Goal: Check status: Check status

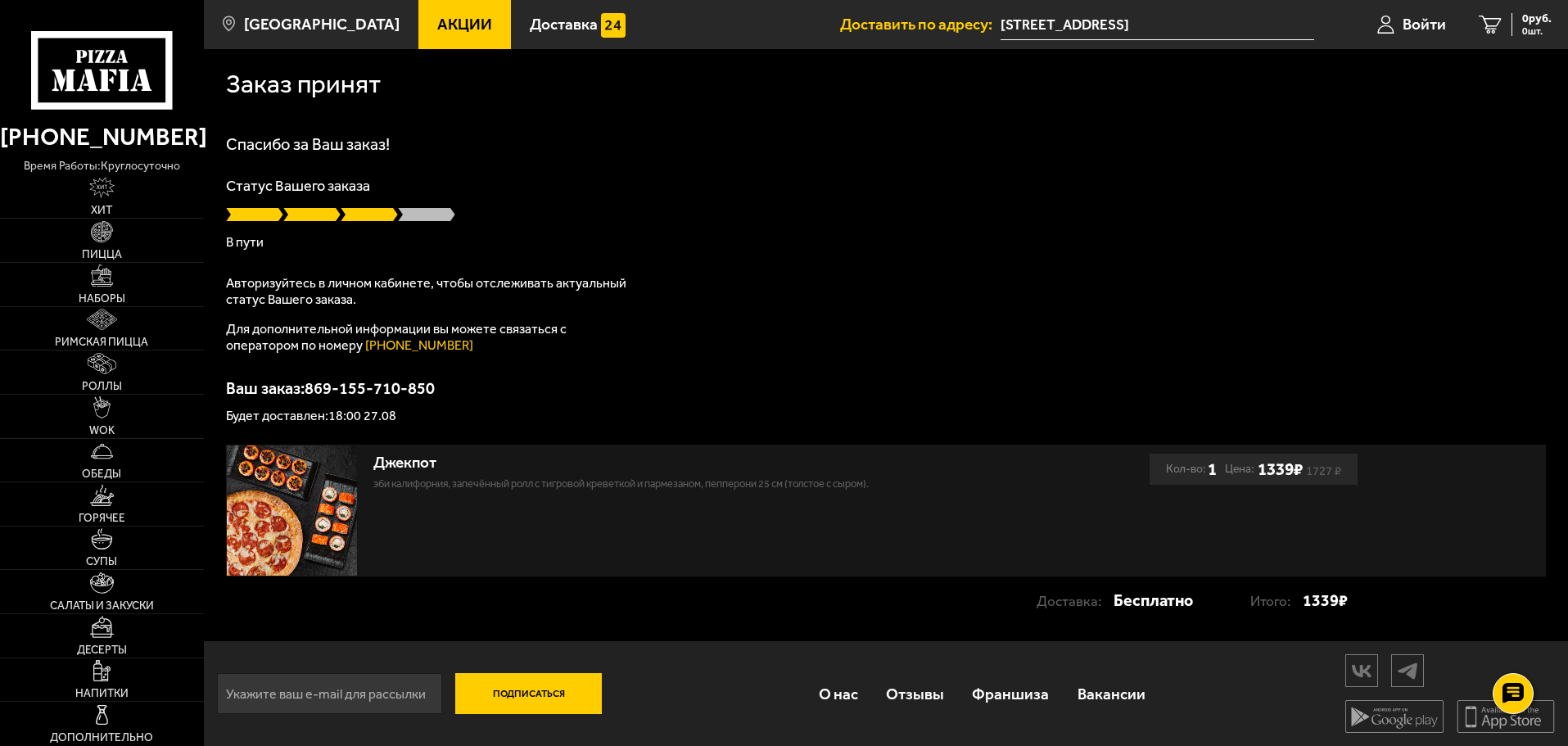
scroll to position [2, 0]
click at [791, 275] on div "Спасибо за Ваш заказ! Статус Вашего заказа В пути Авторизуйтесь в личном кабине…" at bounding box center [886, 278] width 1320 height 287
drag, startPoint x: 447, startPoint y: 390, endPoint x: 312, endPoint y: 389, distance: 135.0
click at [312, 389] on p "Ваш заказ: 869-155-710-850" at bounding box center [886, 386] width 1320 height 16
copy p "869-155-710-850"
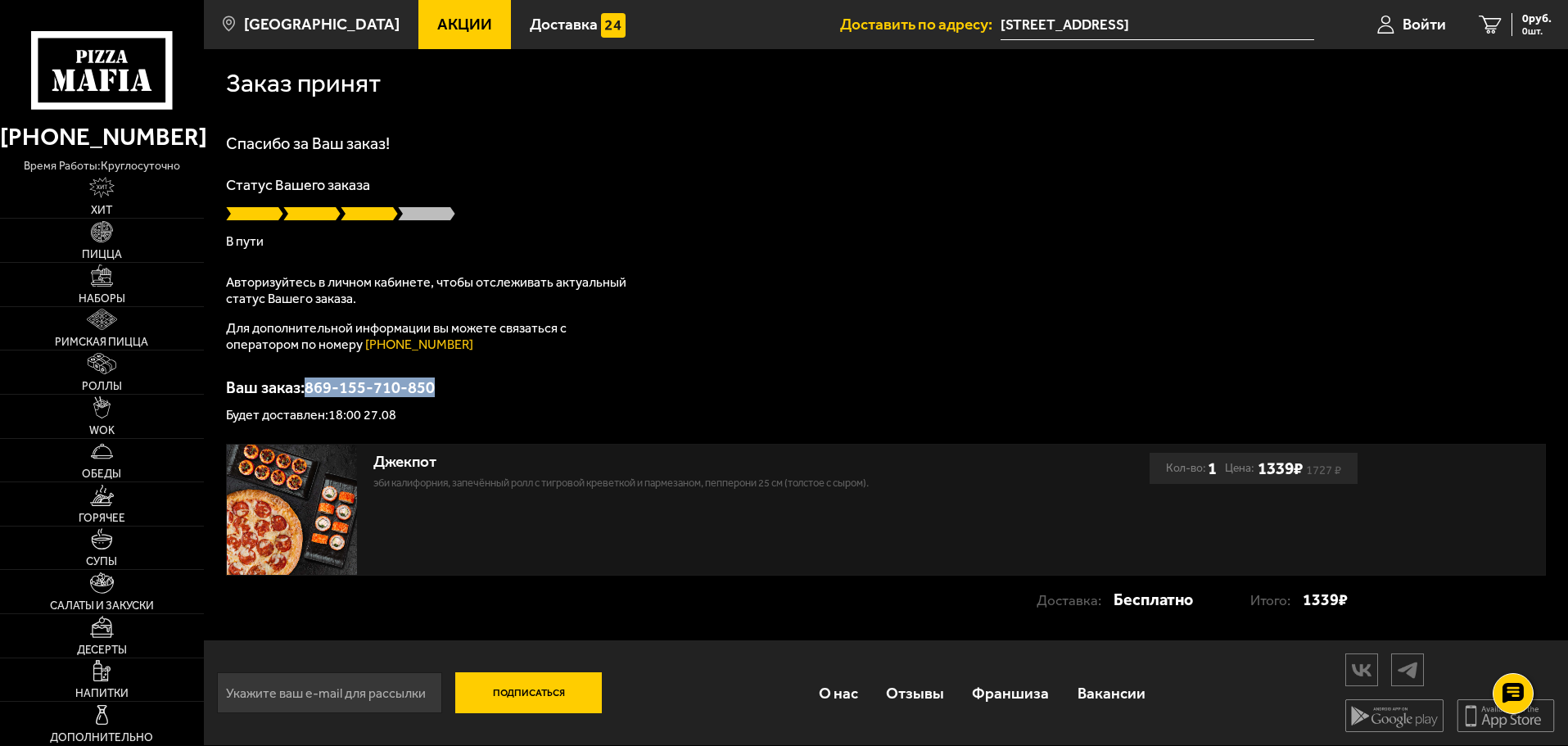
scroll to position [0, 0]
click at [547, 27] on span "Доставка" at bounding box center [564, 24] width 68 height 15
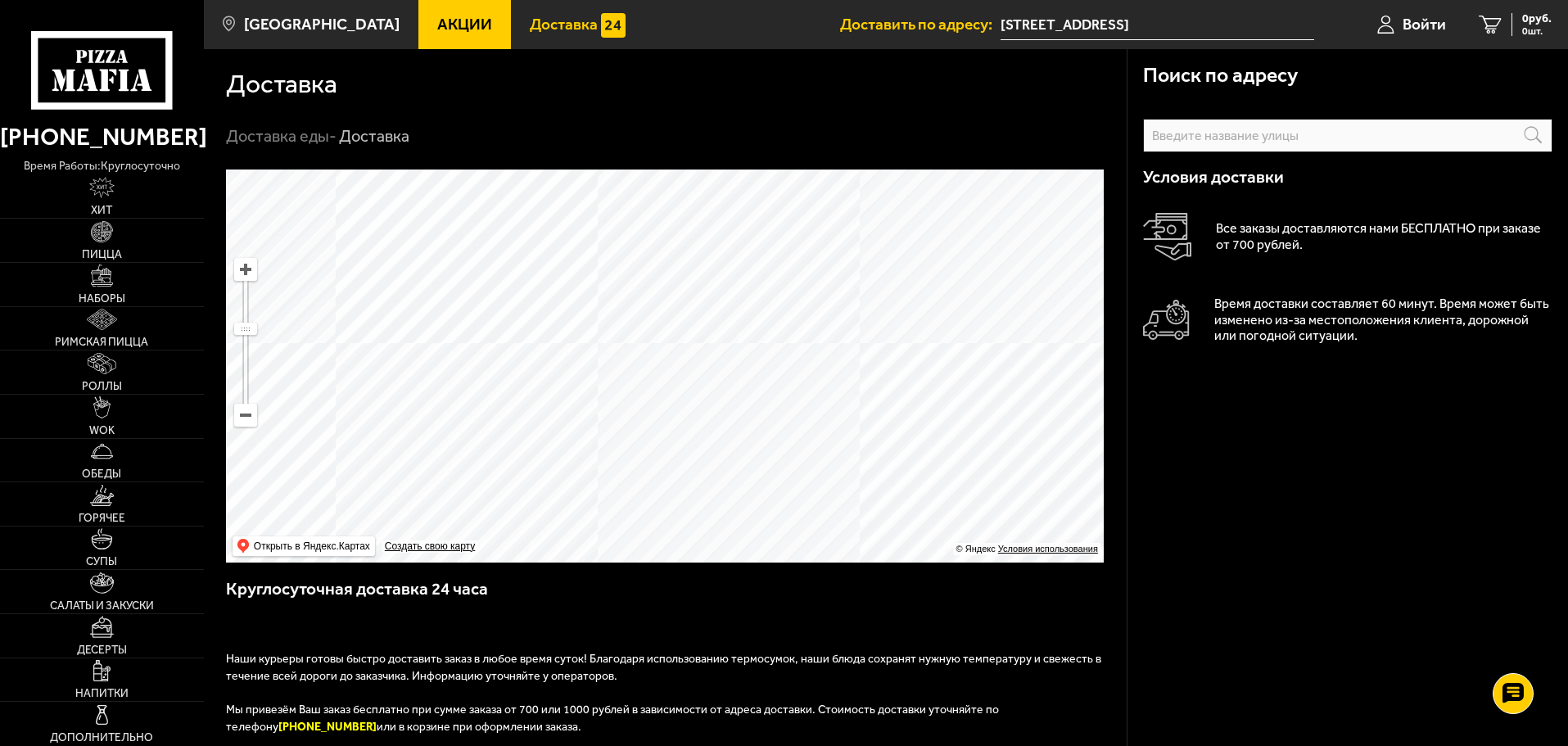
drag, startPoint x: 768, startPoint y: 297, endPoint x: 807, endPoint y: 409, distance: 118.6
click at [807, 409] on ymaps at bounding box center [665, 365] width 878 height 393
drag, startPoint x: 708, startPoint y: 387, endPoint x: 661, endPoint y: 193, distance: 199.6
click at [654, 196] on ymaps at bounding box center [665, 365] width 878 height 393
drag, startPoint x: 772, startPoint y: 323, endPoint x: 768, endPoint y: 480, distance: 157.1
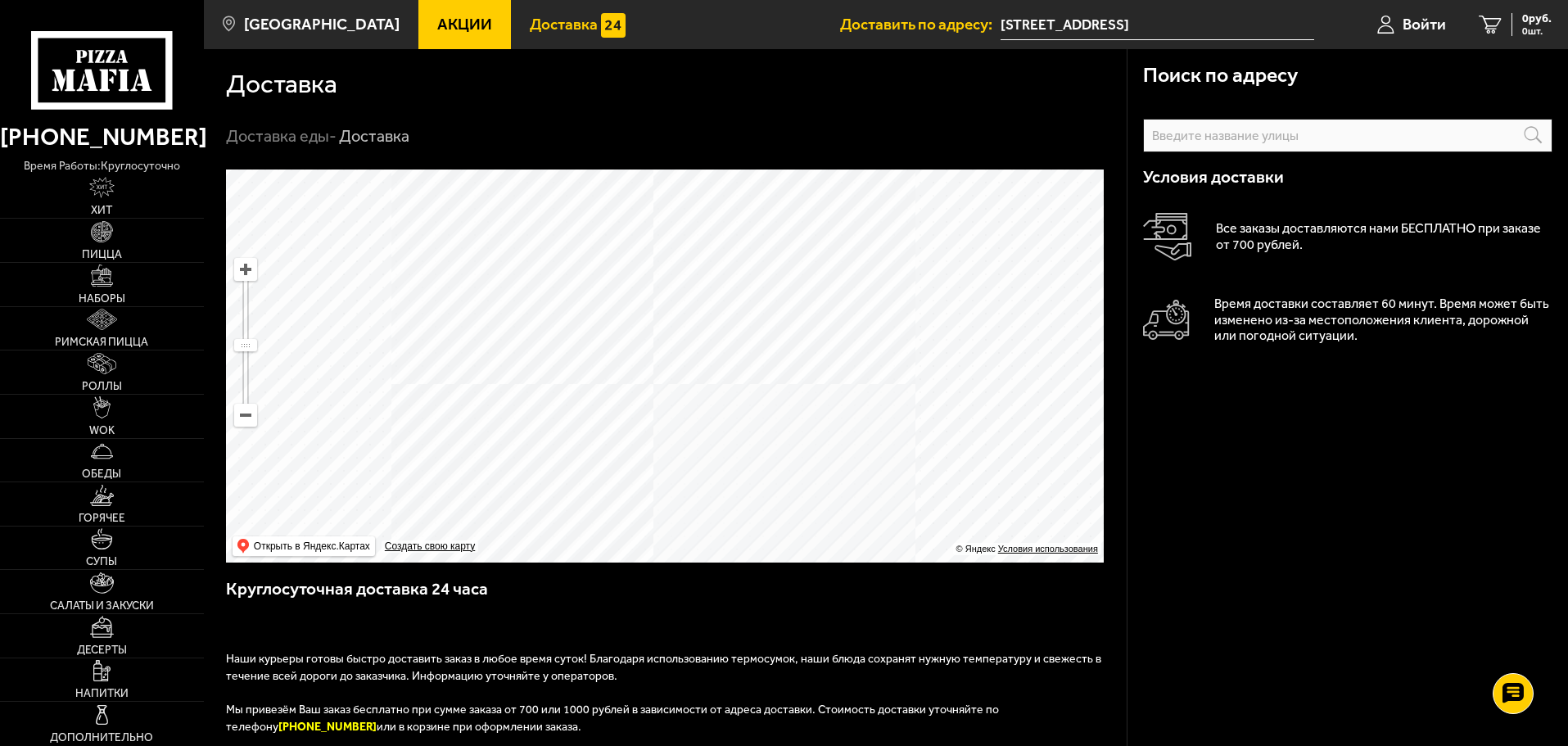
click at [773, 480] on ymaps at bounding box center [665, 365] width 878 height 393
